Goal: Transaction & Acquisition: Purchase product/service

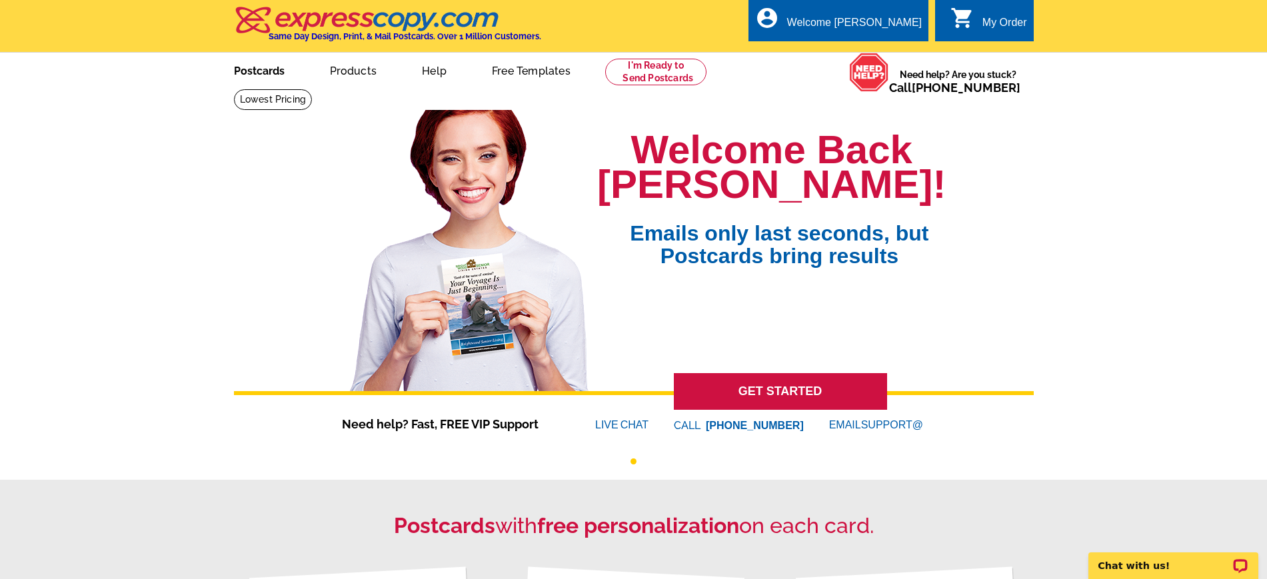
click at [267, 73] on link "Postcards" at bounding box center [259, 69] width 93 height 31
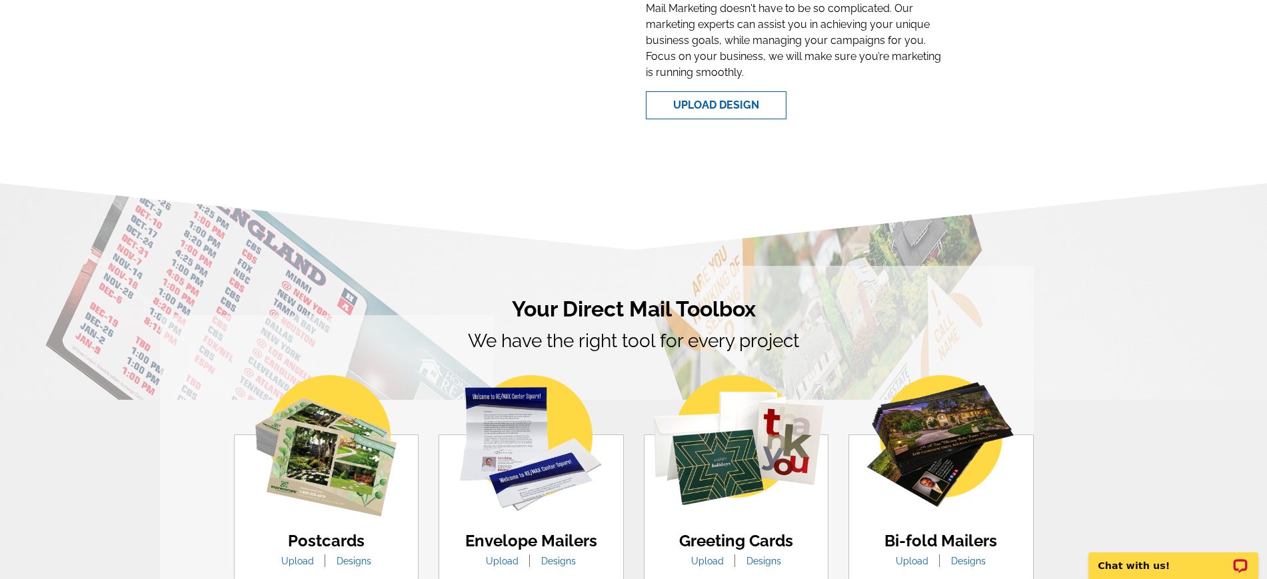
scroll to position [583, 0]
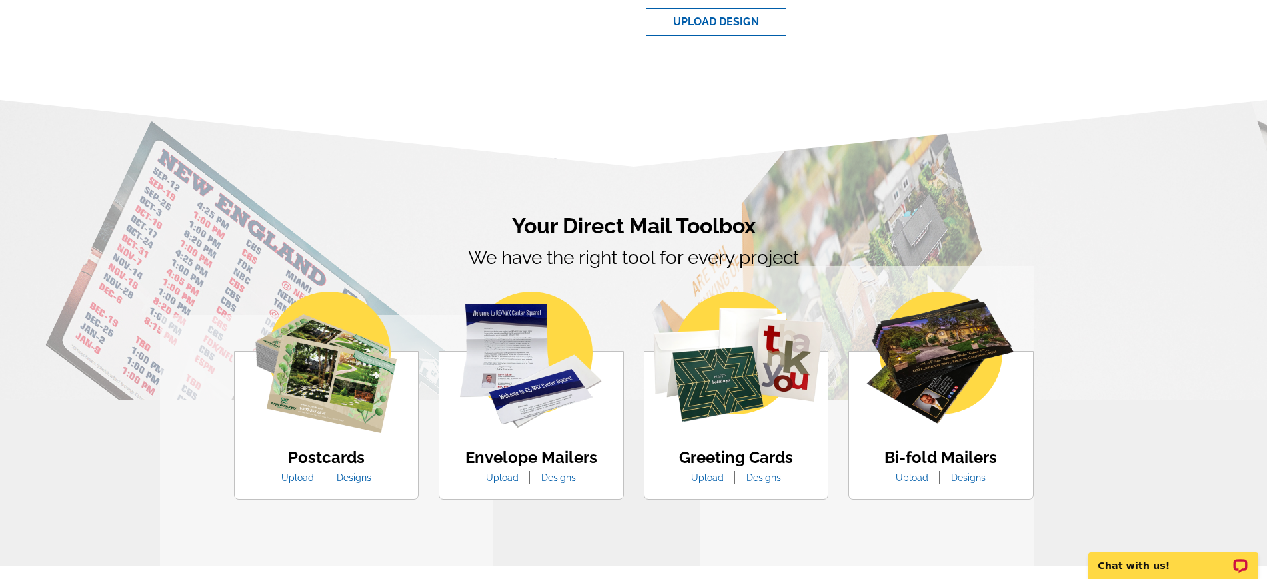
click at [307, 473] on li "Upload" at bounding box center [297, 478] width 53 height 14
click at [306, 478] on link "Upload" at bounding box center [297, 478] width 53 height 11
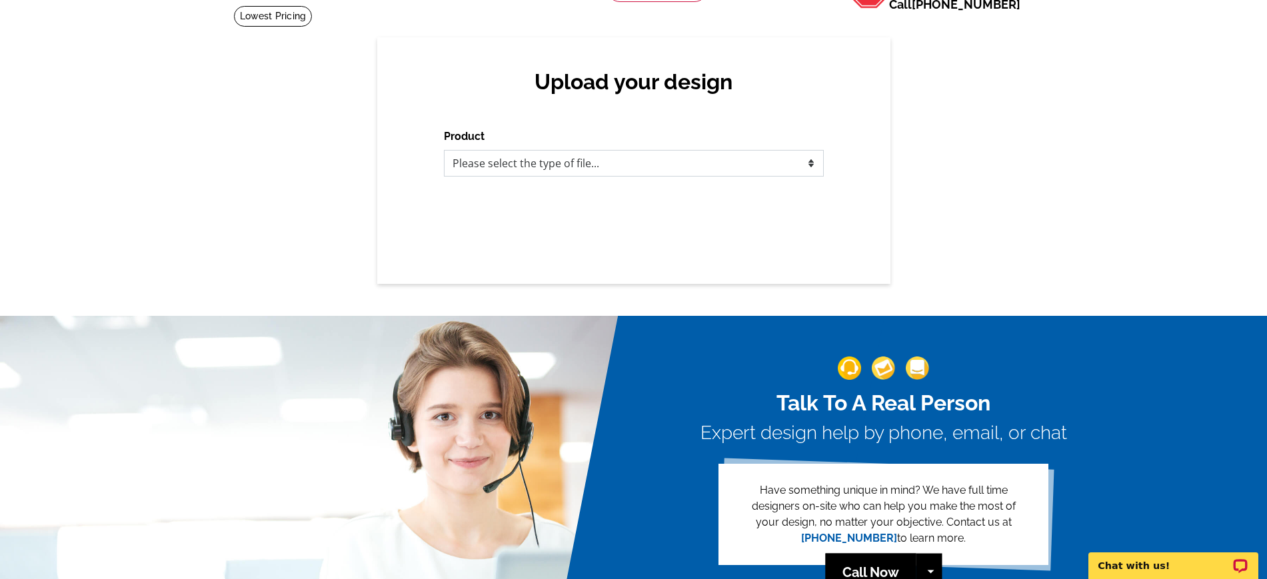
click at [585, 164] on select "Please select the type of file... Postcards Business Cards Letters and flyers G…" at bounding box center [634, 163] width 380 height 27
select select "1"
click at [444, 151] on select "Please select the type of file... Postcards Business Cards Letters and flyers G…" at bounding box center [634, 163] width 380 height 27
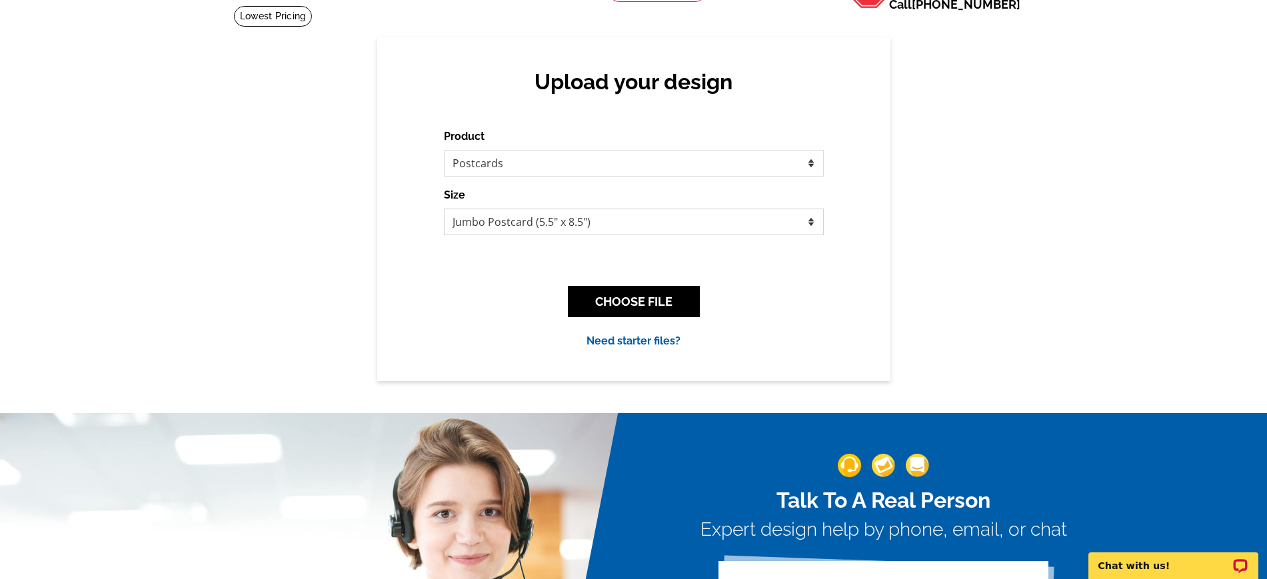
click at [591, 219] on select "Jumbo Postcard (5.5" x 8.5") Regular Postcard (4.25" x 5.6") Panoramic Postcard…" at bounding box center [634, 222] width 380 height 27
click at [634, 299] on button "CHOOSE FILE" at bounding box center [634, 301] width 132 height 31
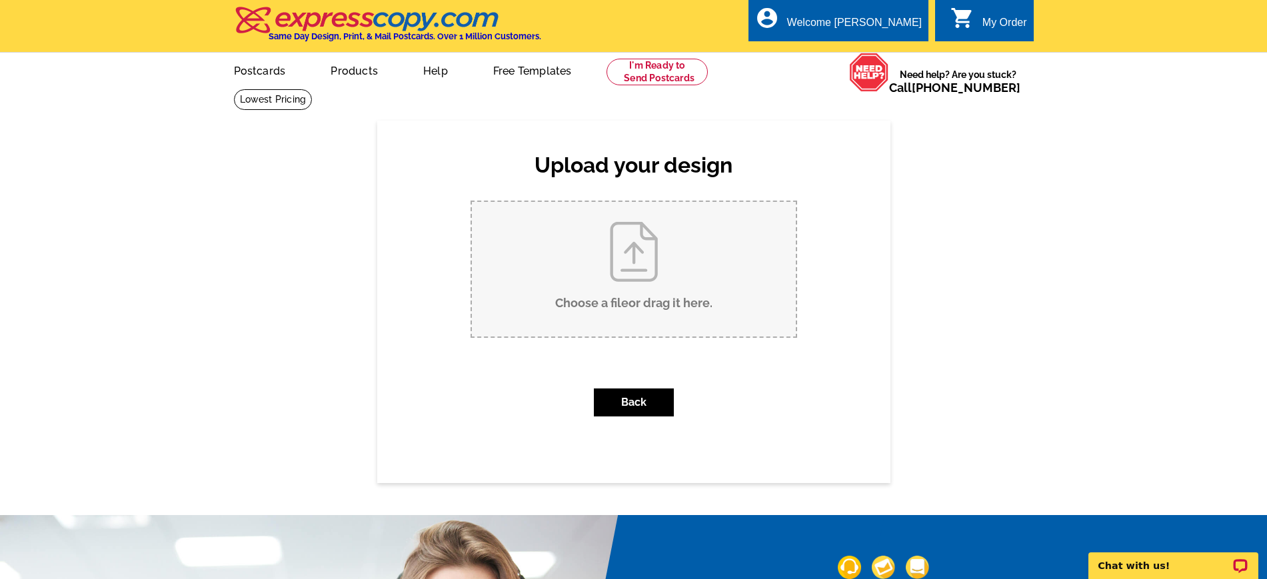
drag, startPoint x: 609, startPoint y: 284, endPoint x: 597, endPoint y: 234, distance: 51.6
drag, startPoint x: 669, startPoint y: 261, endPoint x: 623, endPoint y: 293, distance: 56.6
click at [623, 293] on input "Choose a file or drag it here ." at bounding box center [634, 269] width 324 height 135
type input "C:\fakepath\Capture (7).pdf"
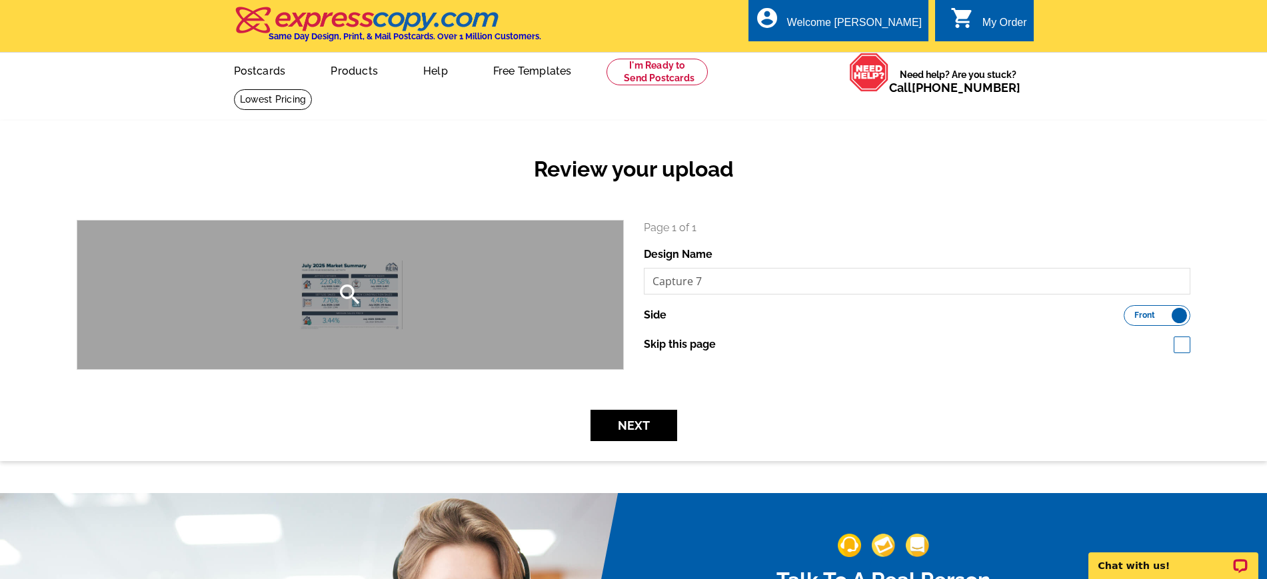
drag, startPoint x: 397, startPoint y: 327, endPoint x: 521, endPoint y: 327, distance: 123.3
click at [521, 327] on div "search" at bounding box center [350, 295] width 546 height 149
click at [353, 287] on icon "search" at bounding box center [350, 294] width 27 height 27
click at [395, 292] on div "search" at bounding box center [350, 295] width 546 height 149
